Goal: Navigation & Orientation: Browse casually

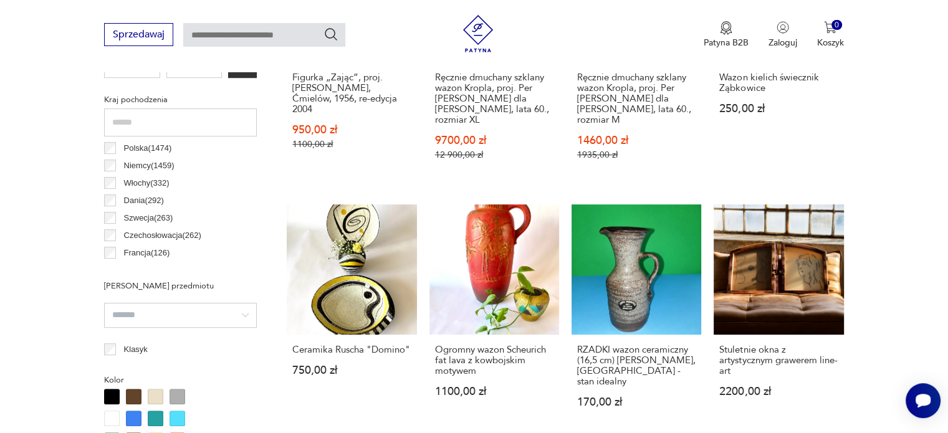
scroll to position [628, 0]
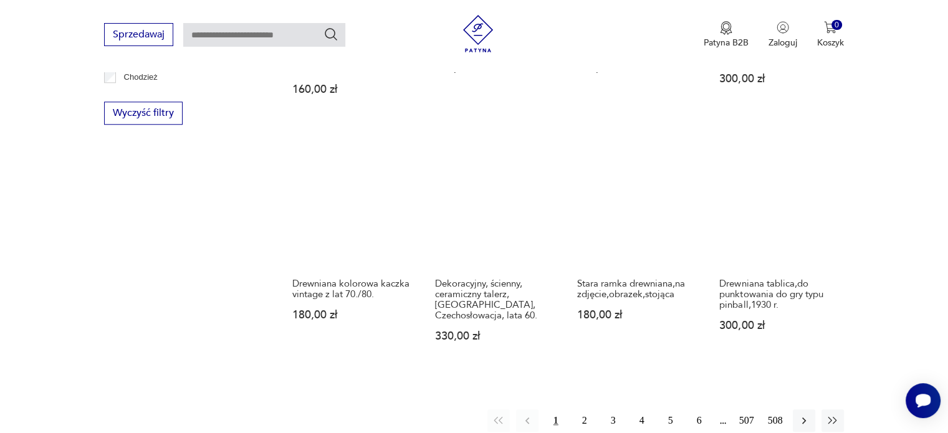
scroll to position [1190, 0]
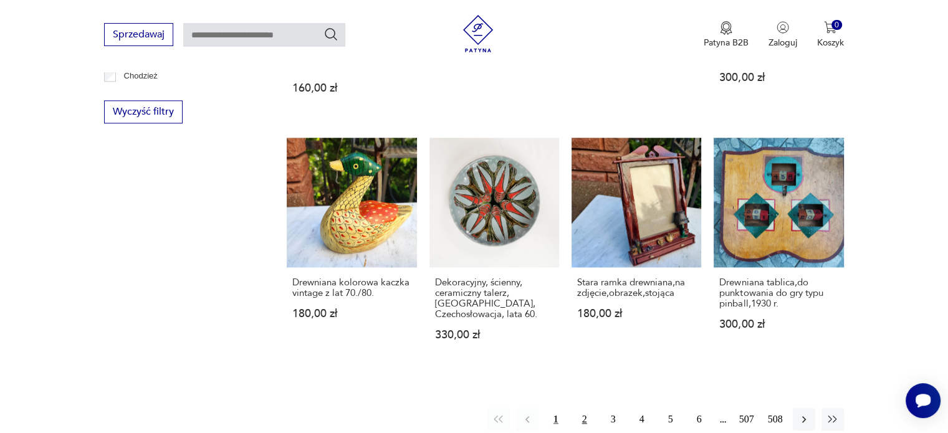
click at [586, 408] on button "2" at bounding box center [585, 419] width 22 height 22
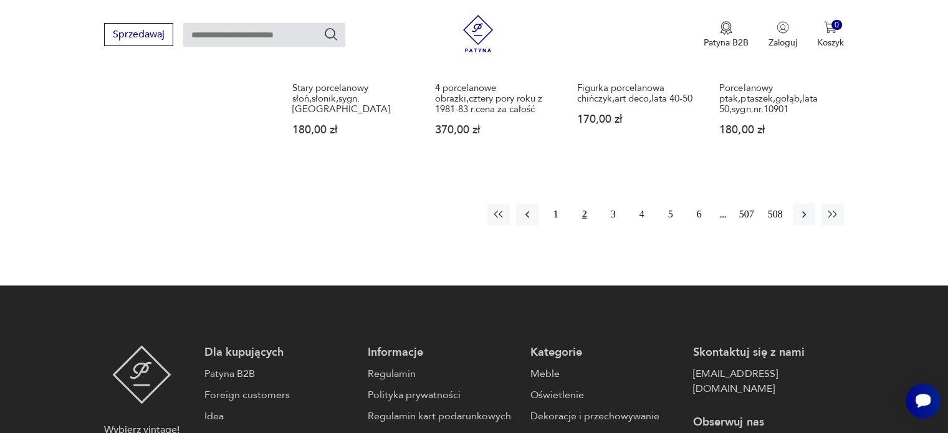
scroll to position [1349, 0]
click at [612, 204] on button "3" at bounding box center [613, 214] width 22 height 22
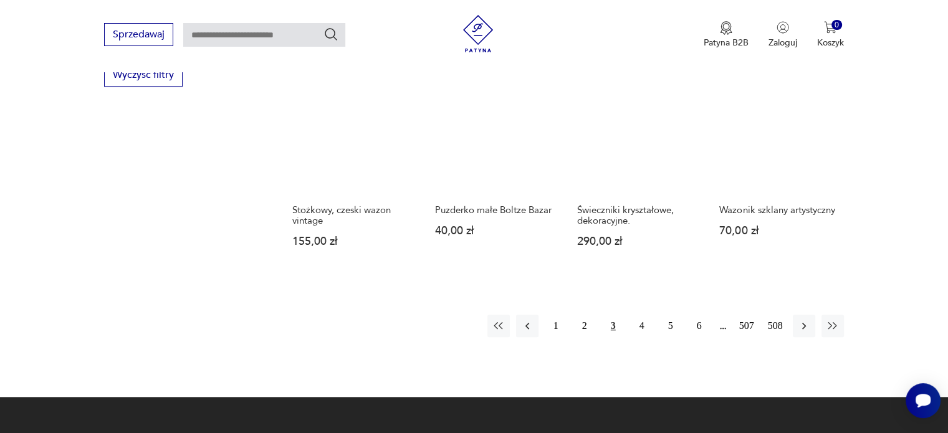
scroll to position [1246, 0]
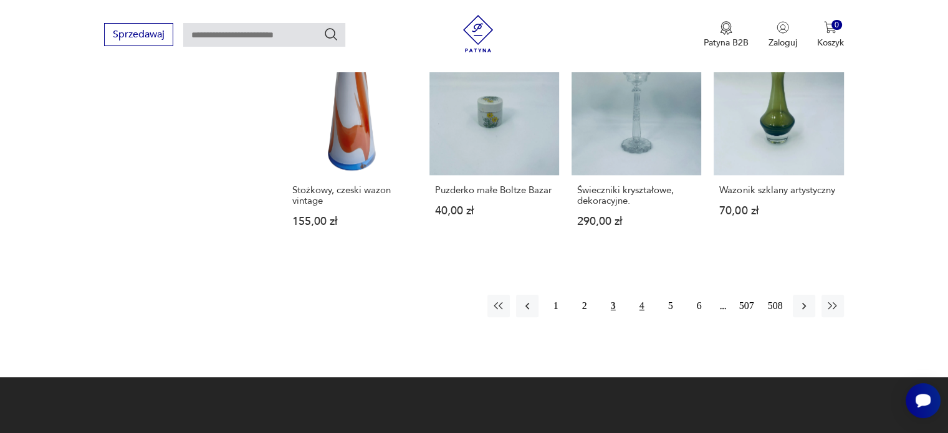
click at [642, 296] on button "4" at bounding box center [642, 306] width 22 height 22
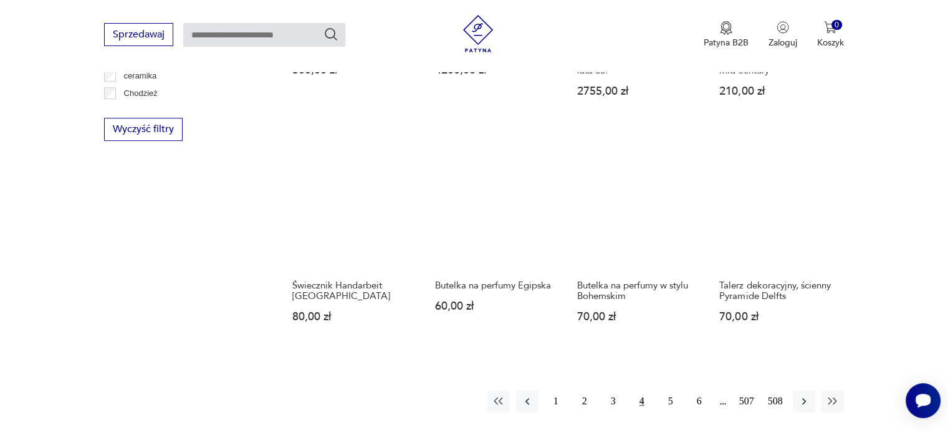
scroll to position [1176, 0]
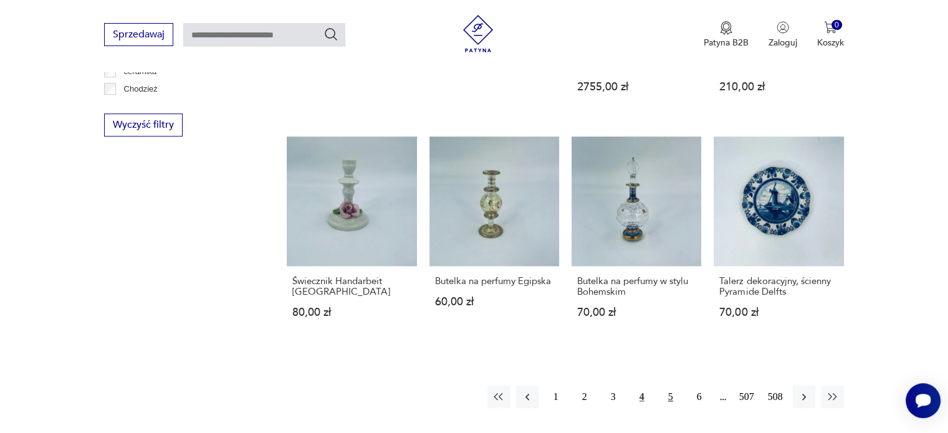
click at [668, 386] on button "5" at bounding box center [671, 397] width 22 height 22
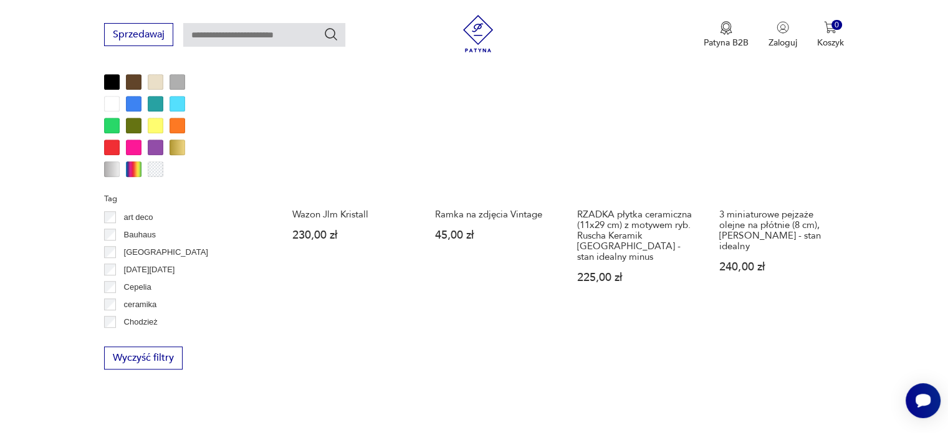
scroll to position [944, 0]
